Goal: Task Accomplishment & Management: Use online tool/utility

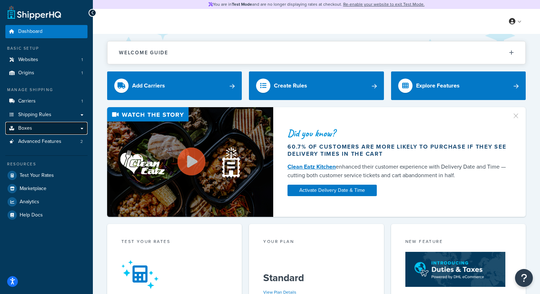
click at [50, 131] on link "Boxes" at bounding box center [46, 128] width 82 height 13
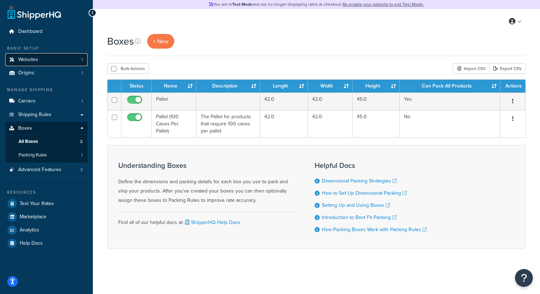
click at [71, 57] on link "Websites 1" at bounding box center [46, 59] width 82 height 13
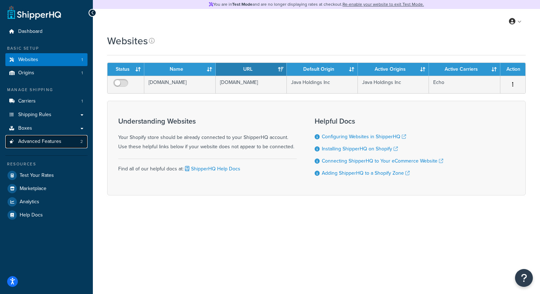
click at [68, 137] on link "Advanced Features 2" at bounding box center [46, 141] width 82 height 13
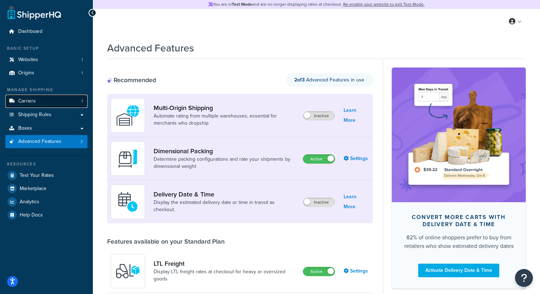
click at [68, 101] on link "Carriers 1" at bounding box center [46, 101] width 82 height 13
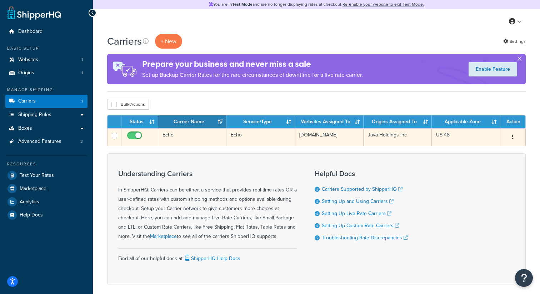
click at [196, 137] on td "Echo" at bounding box center [192, 136] width 68 height 17
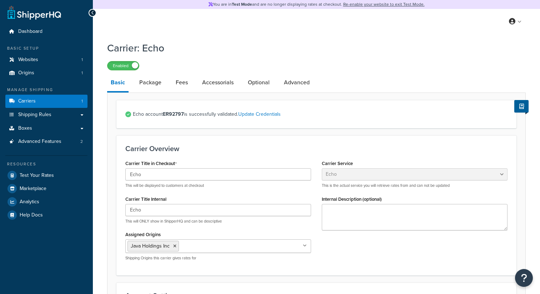
select select "echoFreight"
click at [146, 82] on link "Package" at bounding box center [150, 82] width 29 height 17
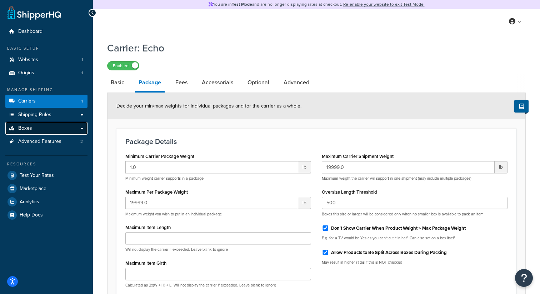
click at [65, 129] on link "Boxes" at bounding box center [46, 128] width 82 height 13
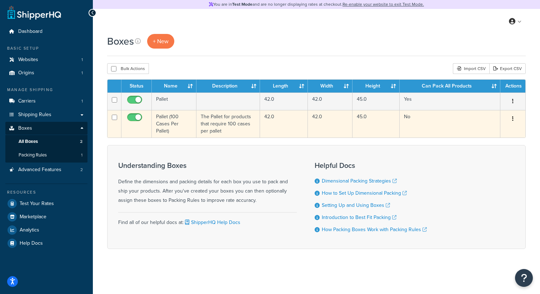
click at [225, 129] on td "The Pallet for products that require 100 cases per pallet" at bounding box center [228, 123] width 64 height 27
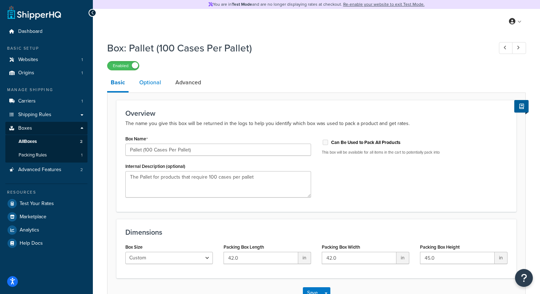
click at [151, 82] on link "Optional" at bounding box center [150, 82] width 29 height 17
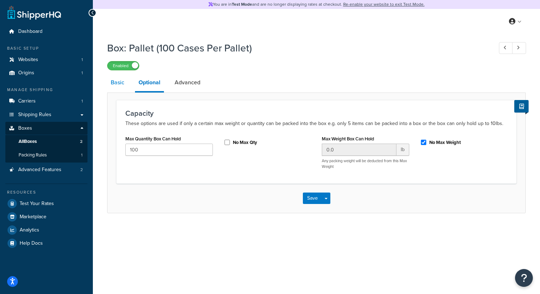
click at [113, 84] on link "Basic" at bounding box center [117, 82] width 21 height 17
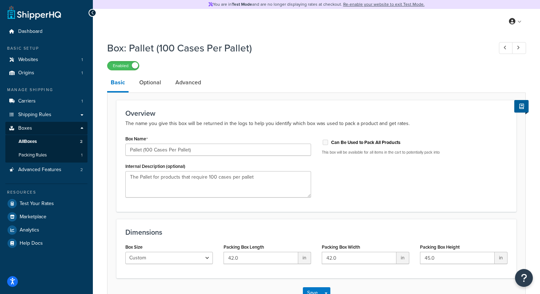
scroll to position [6, 0]
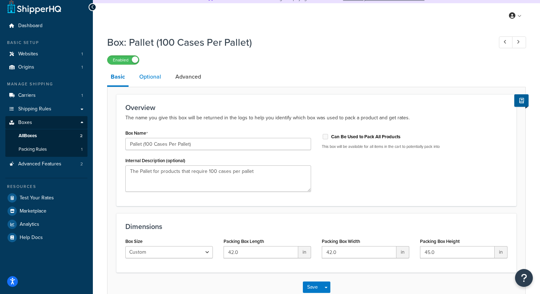
click at [145, 78] on link "Optional" at bounding box center [150, 76] width 29 height 17
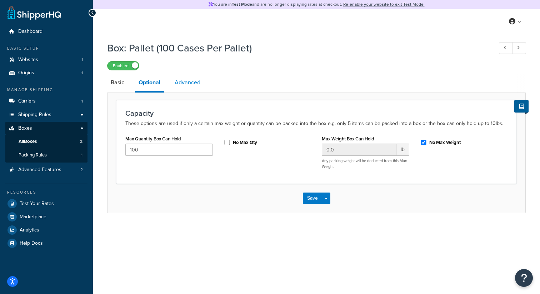
click at [179, 88] on link "Advanced" at bounding box center [187, 82] width 33 height 17
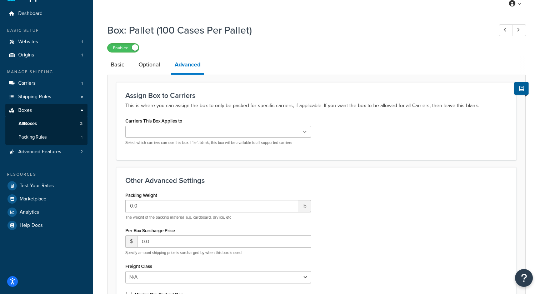
scroll to position [17, 0]
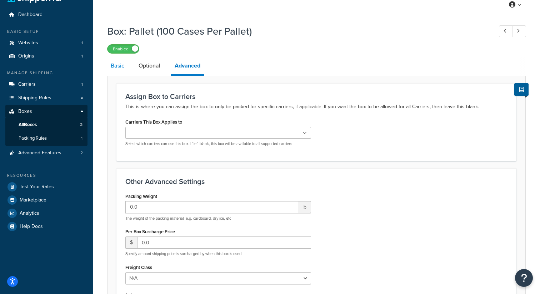
click at [118, 58] on link "Basic" at bounding box center [117, 65] width 21 height 17
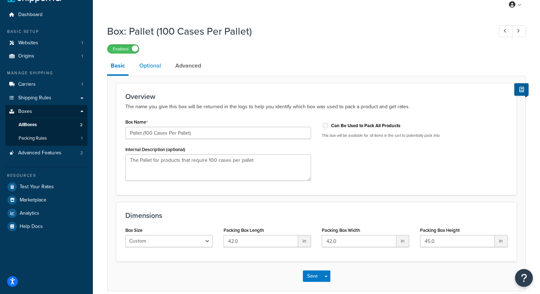
click at [152, 65] on link "Optional" at bounding box center [150, 65] width 29 height 17
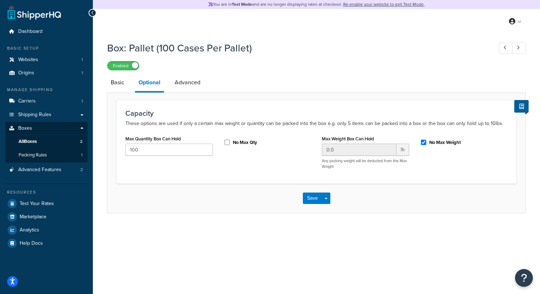
click at [356, 44] on h1 "Box: Pallet (100 Cases Per Pallet)" at bounding box center [296, 48] width 378 height 14
click at [70, 156] on link "Packing Rules 1" at bounding box center [46, 154] width 82 height 13
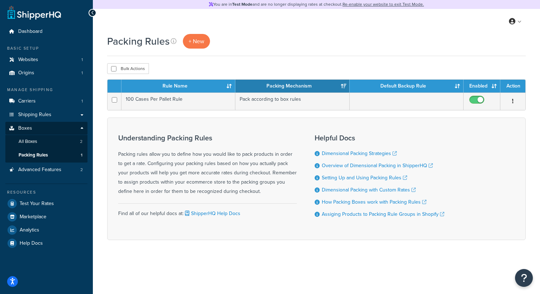
click at [191, 63] on div "Packing Rules + New Bulk Actions Duplicate Delete Contact Us Send Us A Message …" at bounding box center [316, 149] width 447 height 231
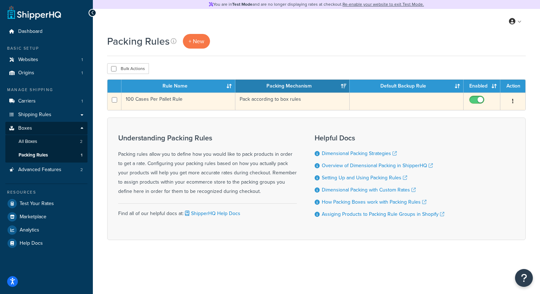
click at [201, 107] on td "100 Cases Per Pallet Rule" at bounding box center [178, 100] width 114 height 17
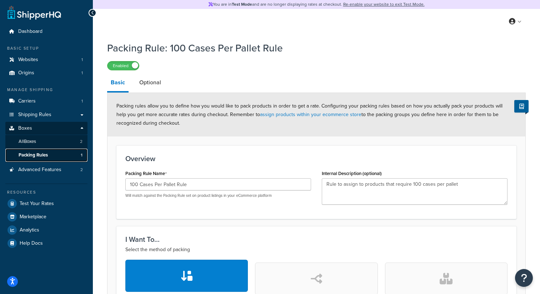
click at [58, 151] on link "Packing Rules 1" at bounding box center [46, 154] width 82 height 13
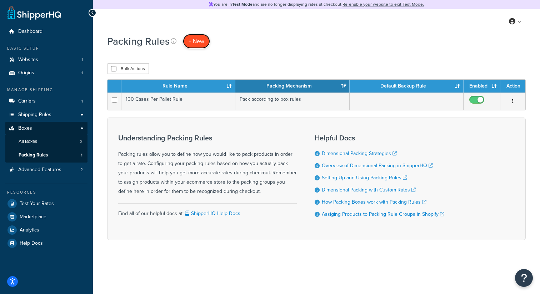
click at [186, 40] on link "+ New" at bounding box center [196, 41] width 27 height 15
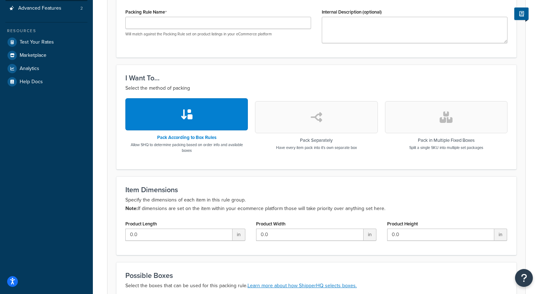
scroll to position [229, 0]
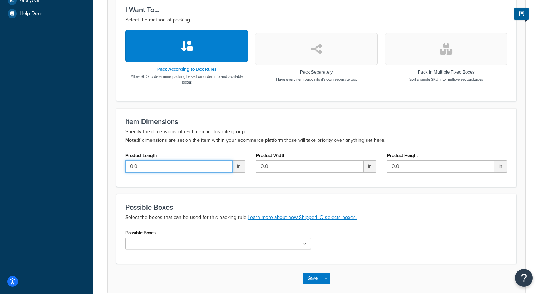
click at [157, 162] on input "0.0" at bounding box center [178, 166] width 107 height 12
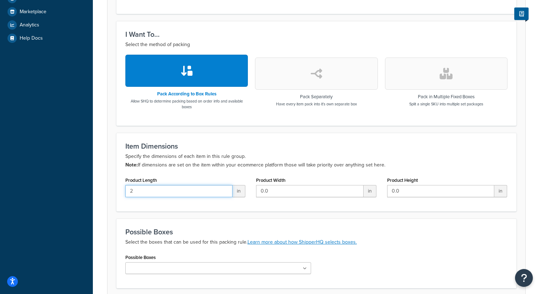
scroll to position [205, 0]
type input "0"
click at [152, 164] on p "Specify the dimensions of each item in this rule group. Note: If dimensions are…" at bounding box center [316, 160] width 382 height 17
click at [395, 71] on button "button" at bounding box center [446, 73] width 122 height 32
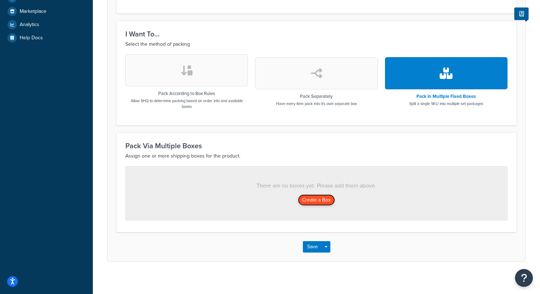
click at [315, 197] on button "Create a Box" at bounding box center [316, 199] width 37 height 11
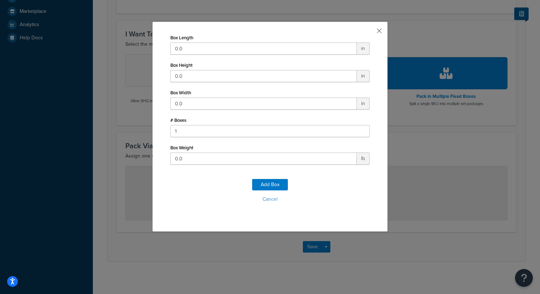
click at [369, 32] on button "button" at bounding box center [369, 33] width 2 height 2
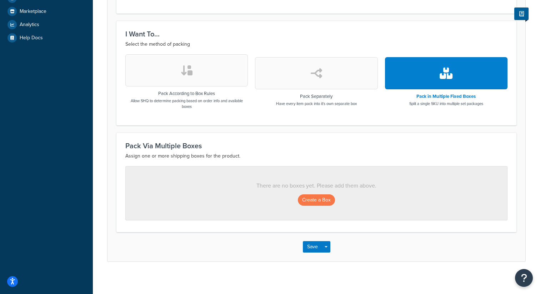
click at [143, 89] on div "Pack According to Box Rules Allow SHQ to determine packing based on order info …" at bounding box center [186, 81] width 122 height 55
click at [150, 77] on button "button" at bounding box center [186, 70] width 122 height 32
